Goal: Task Accomplishment & Management: Manage account settings

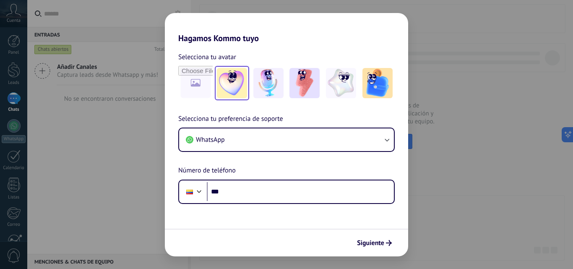
click at [241, 85] on img at bounding box center [232, 83] width 30 height 30
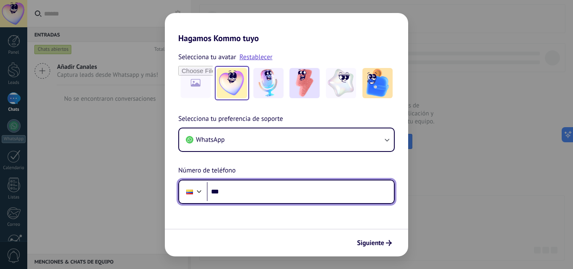
click at [260, 184] on input "***" at bounding box center [300, 191] width 187 height 19
type input "**********"
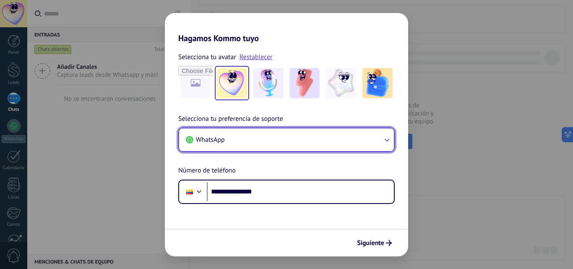
click at [252, 144] on button "WhatsApp" at bounding box center [286, 139] width 215 height 23
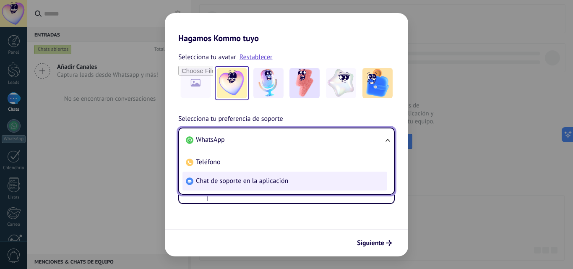
click at [226, 178] on span "Chat de soporte en la aplicación" at bounding box center [242, 181] width 92 height 8
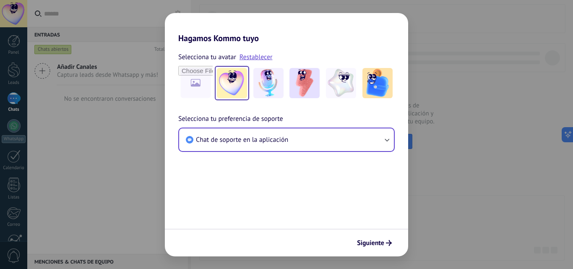
click at [336, 190] on form "Selecciona tu avatar Restablecer Selecciona tu preferencia de soporte Chat de s…" at bounding box center [286, 149] width 243 height 213
click at [382, 246] on span "Siguiente" at bounding box center [370, 243] width 27 height 6
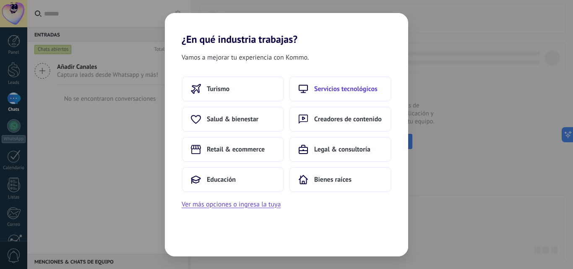
click at [331, 91] on button "Servicios tecnológicos" at bounding box center [340, 88] width 102 height 25
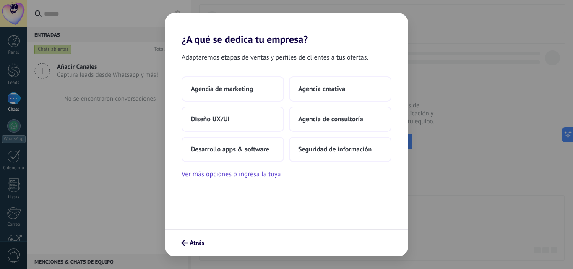
click at [331, 87] on span "Agencia creativa" at bounding box center [321, 89] width 47 height 8
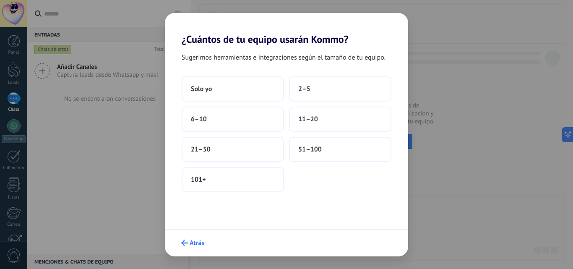
click at [182, 245] on icon "submit" at bounding box center [184, 242] width 7 height 7
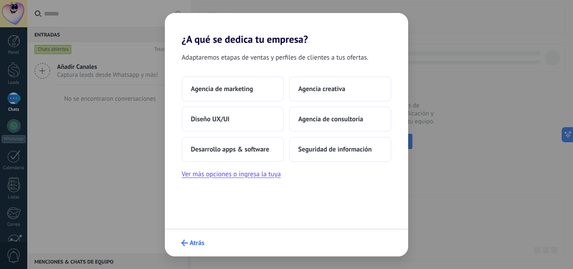
click at [185, 237] on button "Atrás" at bounding box center [192, 243] width 31 height 14
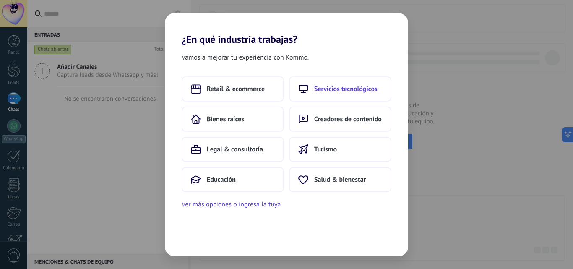
click at [328, 91] on span "Servicios tecnológicos" at bounding box center [345, 89] width 63 height 8
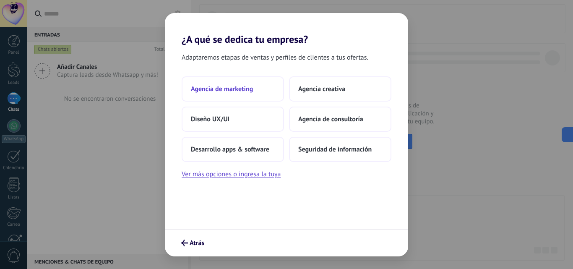
click at [257, 92] on button "Agencia de marketing" at bounding box center [233, 88] width 102 height 25
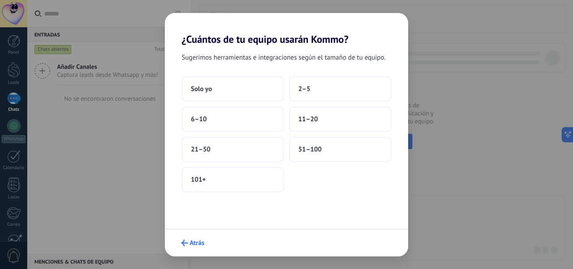
click at [187, 242] on icon "submit" at bounding box center [184, 242] width 7 height 7
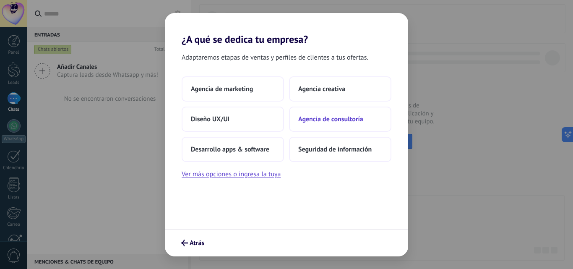
click at [333, 121] on span "Agencia de consultoría" at bounding box center [330, 119] width 65 height 8
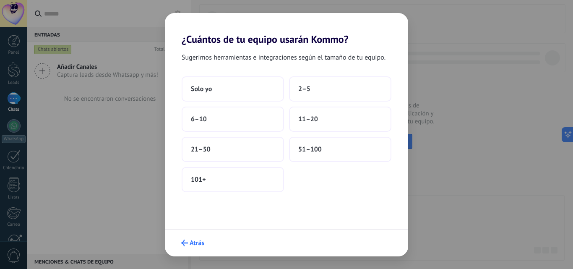
click at [191, 241] on span "Atrás" at bounding box center [197, 243] width 15 height 6
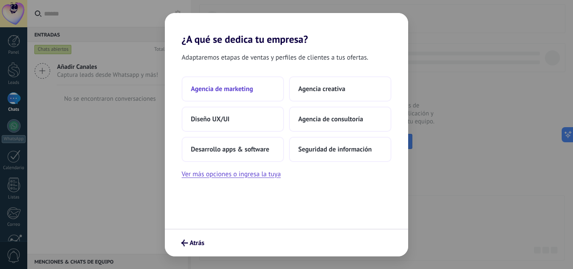
click at [222, 93] on button "Agencia de marketing" at bounding box center [233, 88] width 102 height 25
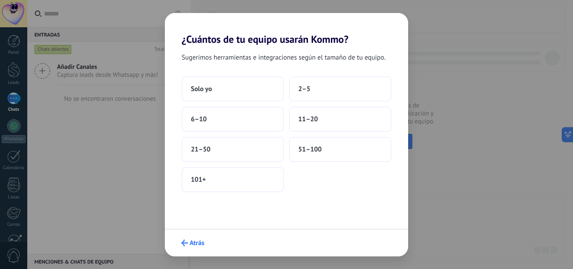
click at [193, 240] on span "Atrás" at bounding box center [197, 243] width 15 height 6
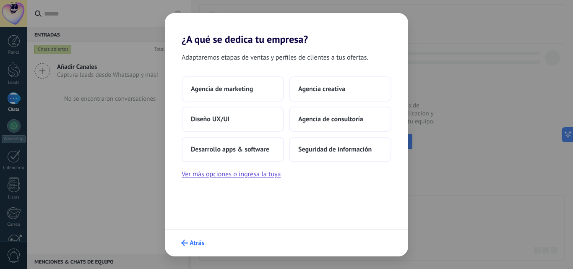
click at [192, 242] on span "Atrás" at bounding box center [197, 243] width 15 height 6
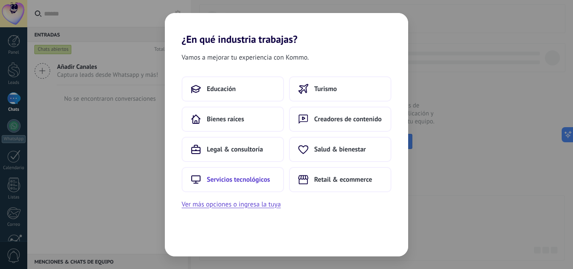
click at [223, 181] on span "Servicios tecnológicos" at bounding box center [238, 179] width 63 height 8
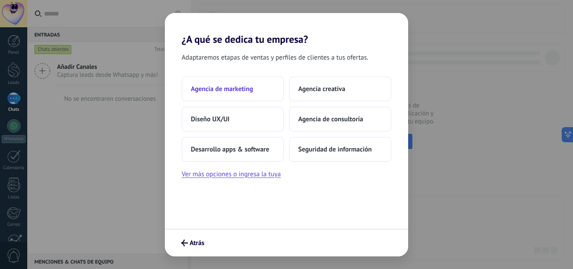
click at [254, 92] on button "Agencia de marketing" at bounding box center [233, 88] width 102 height 25
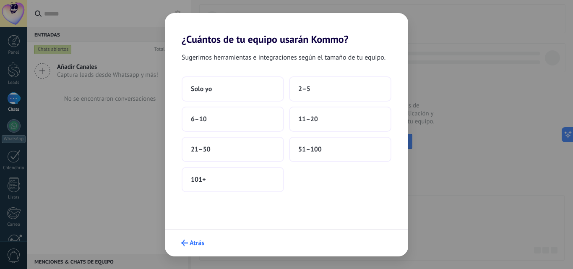
click at [186, 246] on icon "submit" at bounding box center [184, 242] width 7 height 7
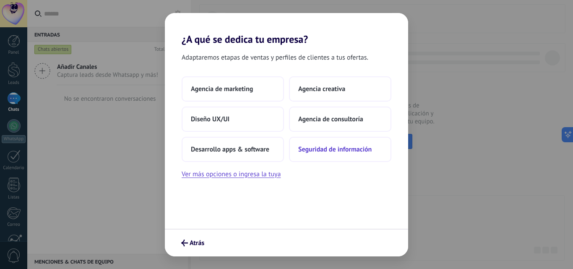
click at [336, 149] on span "Seguridad de información" at bounding box center [334, 149] width 73 height 8
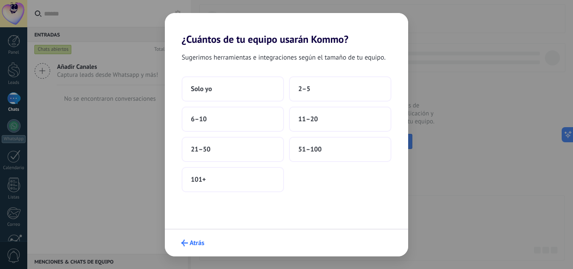
click at [191, 240] on span "Atrás" at bounding box center [197, 243] width 15 height 6
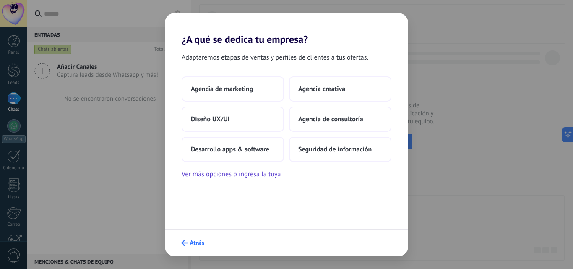
click at [188, 244] on span "Atrás" at bounding box center [192, 242] width 23 height 7
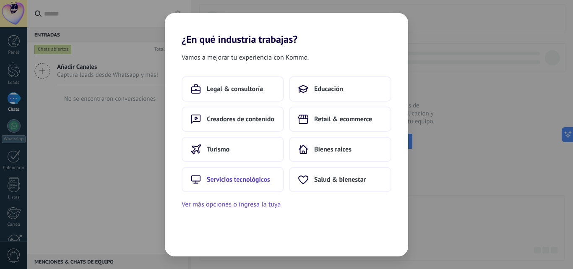
click at [230, 179] on span "Servicios tecnológicos" at bounding box center [238, 179] width 63 height 8
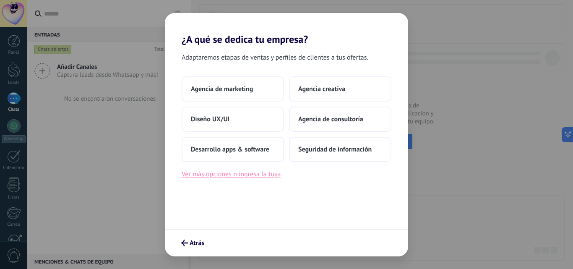
click at [254, 176] on button "Ver más opciones o ingresa la tuya" at bounding box center [231, 174] width 99 height 11
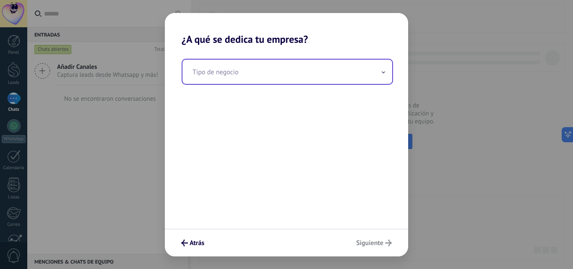
click at [357, 81] on input "text" at bounding box center [287, 72] width 210 height 24
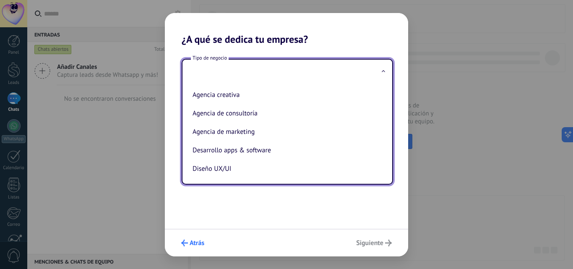
click at [197, 246] on span "Atrás" at bounding box center [197, 243] width 15 height 6
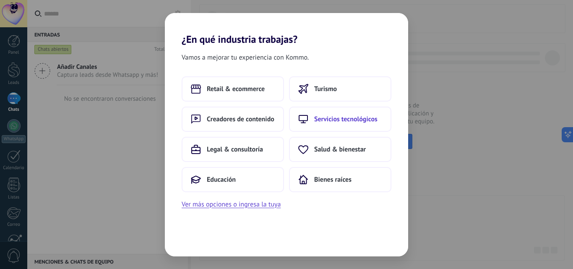
click at [320, 122] on span "Servicios tecnológicos" at bounding box center [345, 119] width 63 height 8
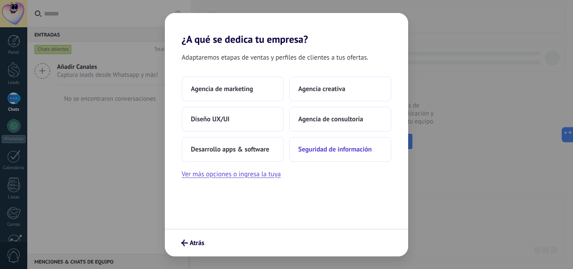
click at [321, 152] on span "Seguridad de información" at bounding box center [334, 149] width 73 height 8
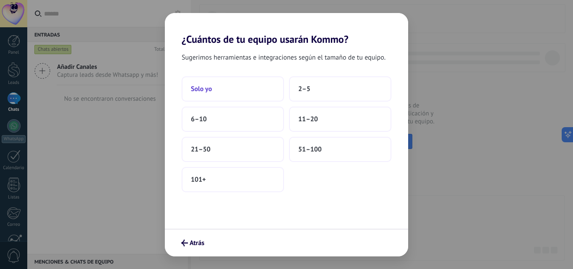
click at [269, 89] on button "Solo yo" at bounding box center [233, 88] width 102 height 25
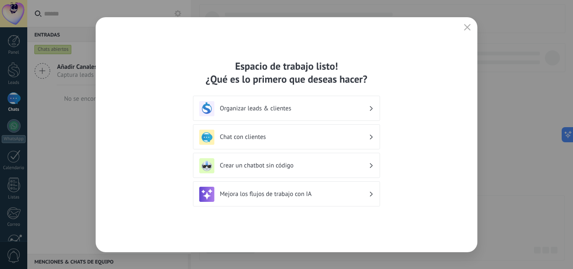
click at [467, 29] on icon "button" at bounding box center [467, 27] width 7 height 7
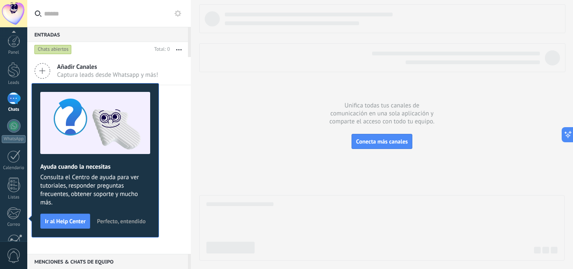
scroll to position [80, 0]
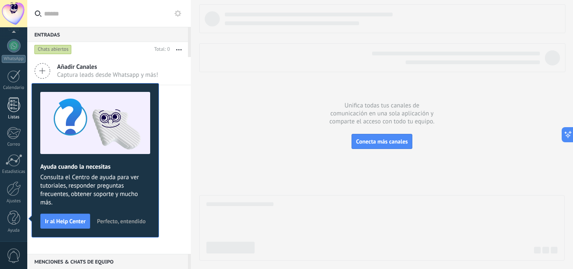
click at [13, 101] on div at bounding box center [14, 104] width 13 height 15
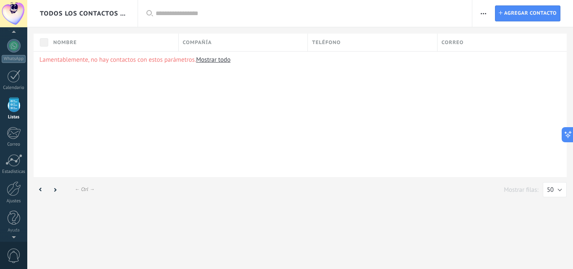
scroll to position [52, 0]
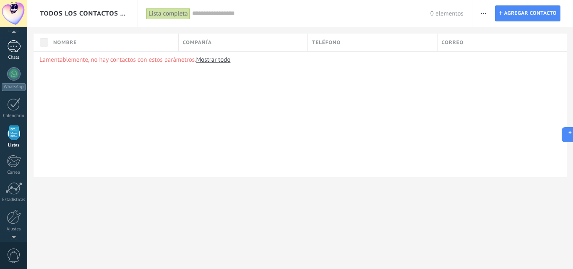
click at [17, 51] on div at bounding box center [13, 46] width 13 height 12
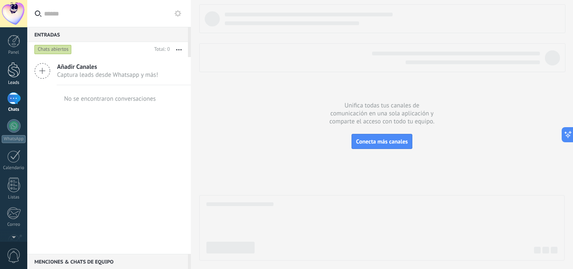
click at [16, 79] on link "Leads" at bounding box center [13, 73] width 27 height 23
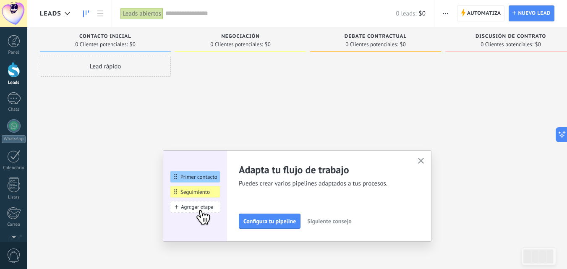
click at [422, 159] on icon "button" at bounding box center [421, 161] width 6 height 6
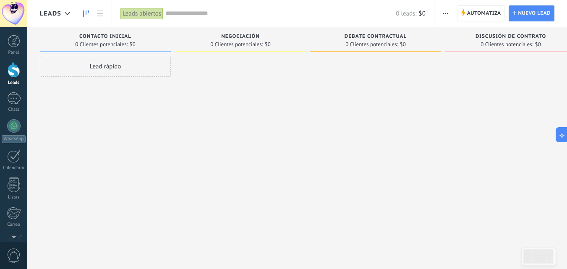
click at [58, 12] on span "Leads" at bounding box center [50, 14] width 21 height 8
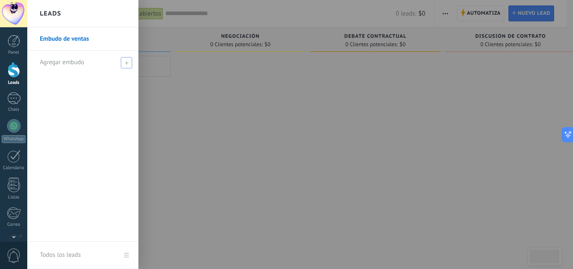
click at [83, 63] on span "Agregar embudo" at bounding box center [62, 62] width 44 height 8
click at [62, 17] on div "Leads" at bounding box center [82, 13] width 111 height 27
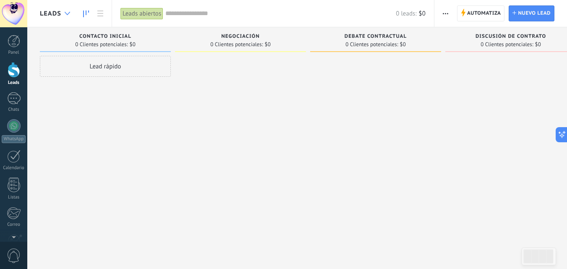
click at [69, 10] on div at bounding box center [67, 13] width 14 height 16
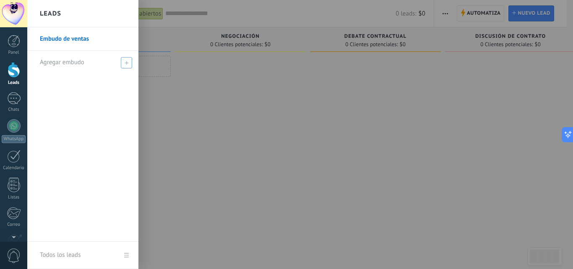
click at [123, 61] on span at bounding box center [126, 62] width 11 height 11
click at [59, 34] on link "Embudo de ventas" at bounding box center [85, 38] width 90 height 23
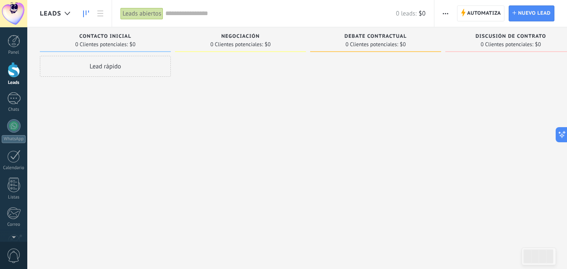
click at [59, 15] on span "Leads" at bounding box center [50, 14] width 21 height 8
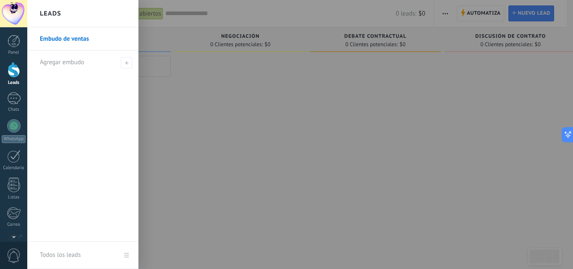
click at [70, 37] on link "Embudo de ventas" at bounding box center [85, 38] width 90 height 23
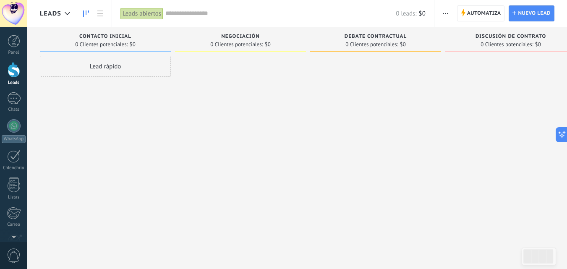
click at [377, 164] on div at bounding box center [375, 135] width 131 height 159
click at [10, 75] on div at bounding box center [14, 70] width 13 height 16
drag, startPoint x: 13, startPoint y: 109, endPoint x: 14, endPoint y: 125, distance: 15.6
click at [12, 109] on div "Chats" at bounding box center [14, 109] width 24 height 5
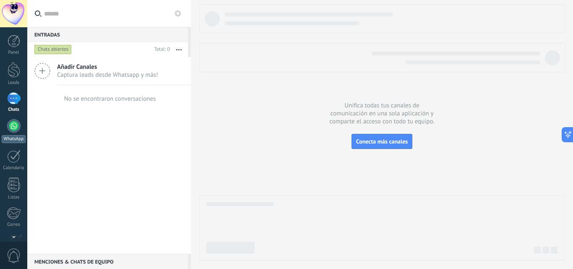
click at [14, 130] on div at bounding box center [13, 125] width 13 height 13
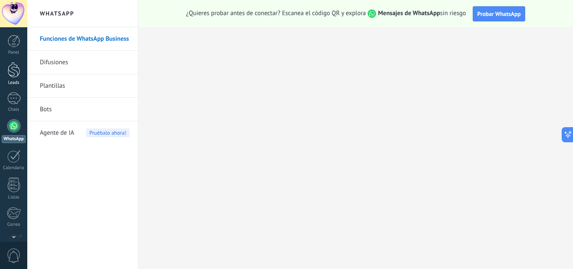
click at [8, 73] on div at bounding box center [14, 70] width 13 height 16
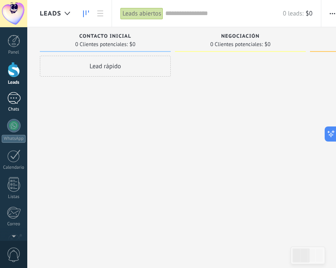
click at [18, 94] on div at bounding box center [13, 98] width 13 height 12
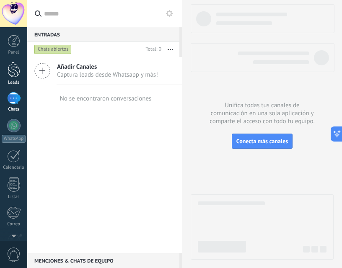
click at [16, 76] on div at bounding box center [14, 70] width 13 height 16
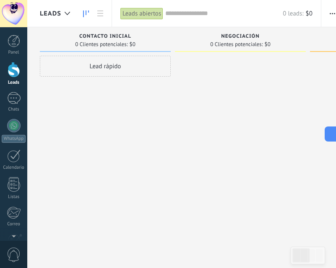
click at [17, 73] on div at bounding box center [14, 70] width 13 height 16
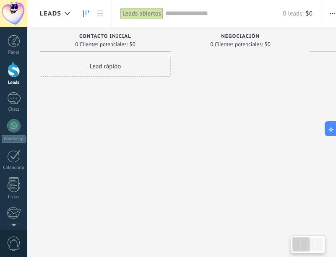
click at [52, 16] on span "Leads" at bounding box center [50, 14] width 21 height 8
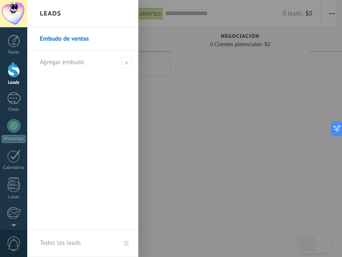
click at [70, 40] on link "Embudo de ventas" at bounding box center [85, 38] width 90 height 23
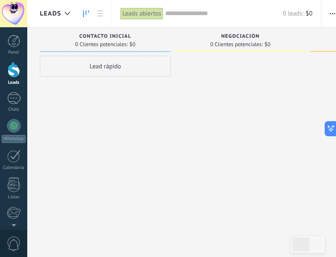
click at [51, 13] on span "Leads" at bounding box center [50, 14] width 21 height 8
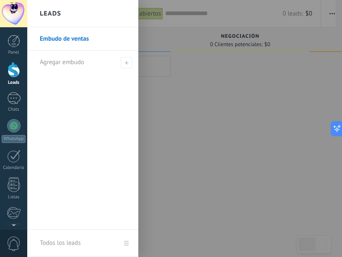
click at [58, 43] on link "Embudo de ventas" at bounding box center [85, 38] width 90 height 23
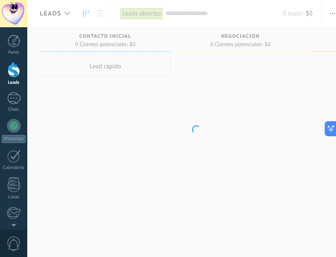
click at [232, 138] on body ".abccls-1,.abccls-2{fill-rule:evenodd}.abccls-2{fill:#fff} .abfcls-1{fill:none}…" at bounding box center [168, 128] width 336 height 257
click at [16, 13] on div at bounding box center [13, 13] width 27 height 27
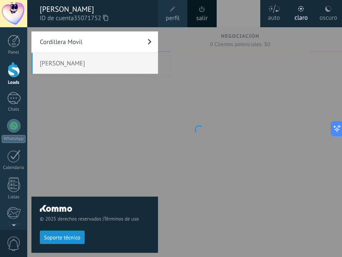
click at [86, 44] on link "Cordillera Movil" at bounding box center [94, 41] width 127 height 21
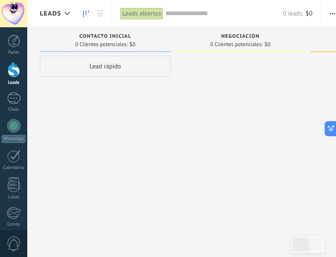
click at [185, 143] on div at bounding box center [240, 130] width 131 height 148
click at [44, 14] on span "Leads" at bounding box center [50, 14] width 21 height 8
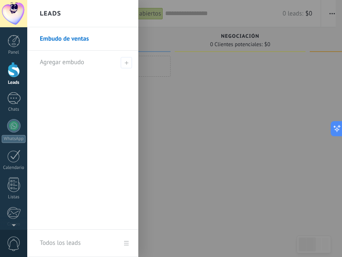
click at [211, 146] on div at bounding box center [198, 128] width 342 height 257
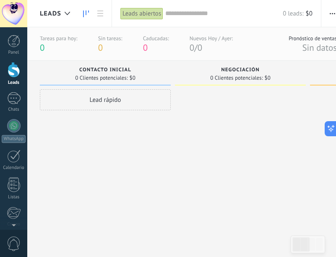
click at [14, 73] on div at bounding box center [14, 70] width 13 height 16
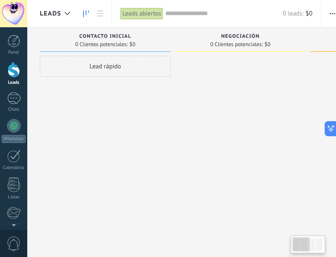
click at [60, 14] on span "Leads" at bounding box center [50, 14] width 21 height 8
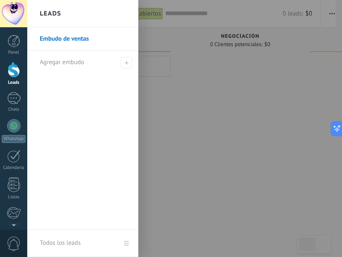
click at [65, 44] on link "Embudo de ventas" at bounding box center [85, 38] width 90 height 23
